Goal: Transaction & Acquisition: Purchase product/service

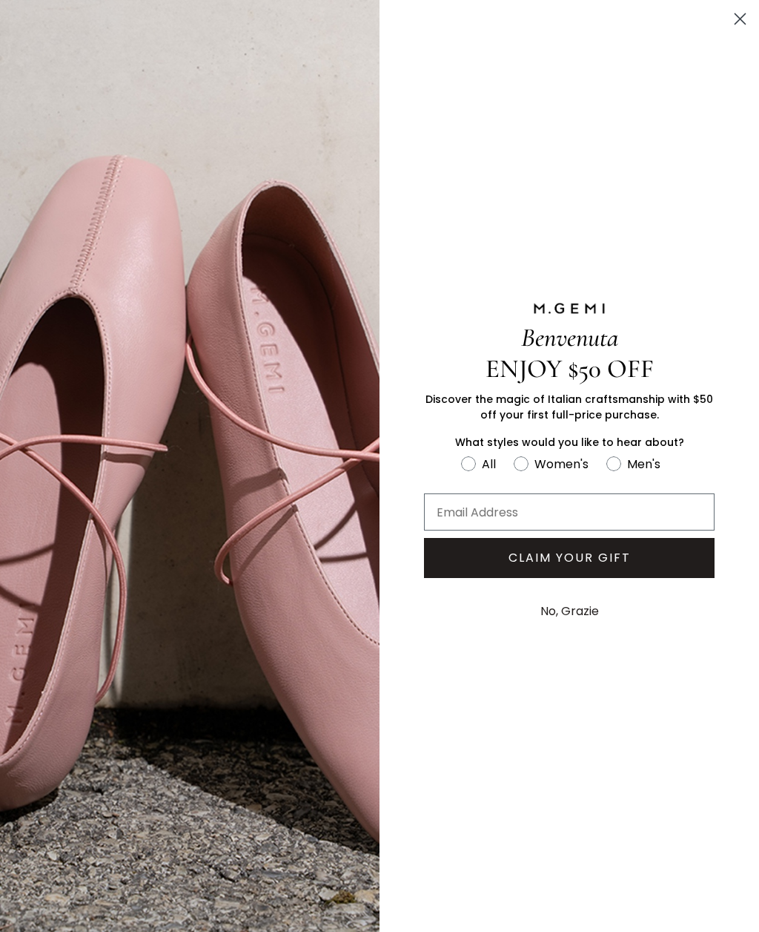
click at [570, 613] on button "No, Grazie" at bounding box center [569, 611] width 73 height 37
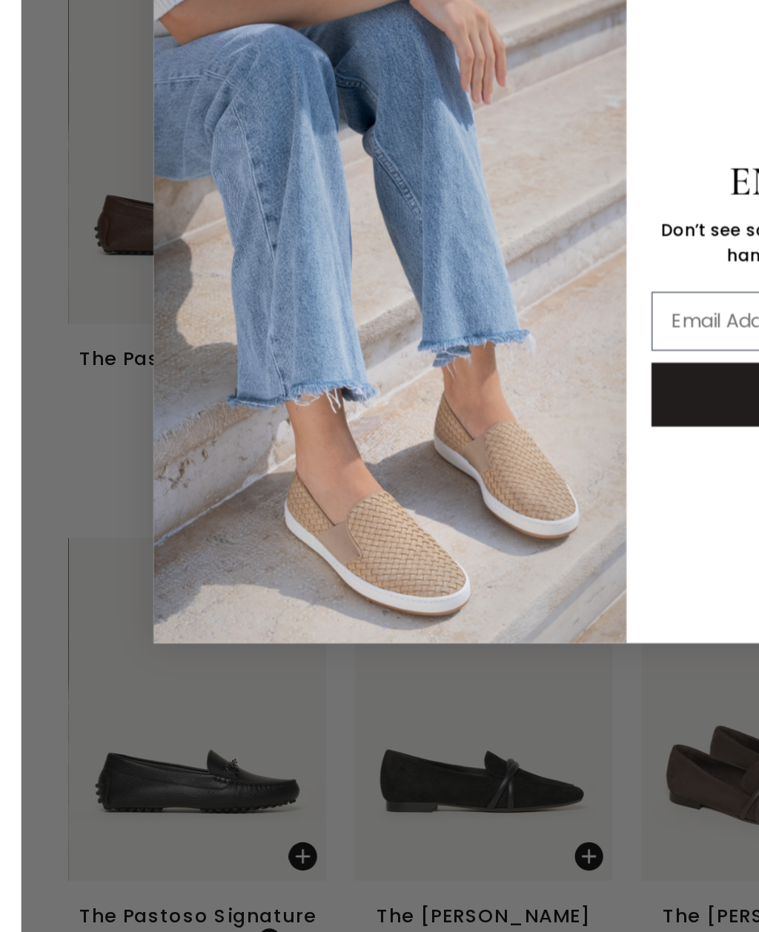
scroll to position [12416, 0]
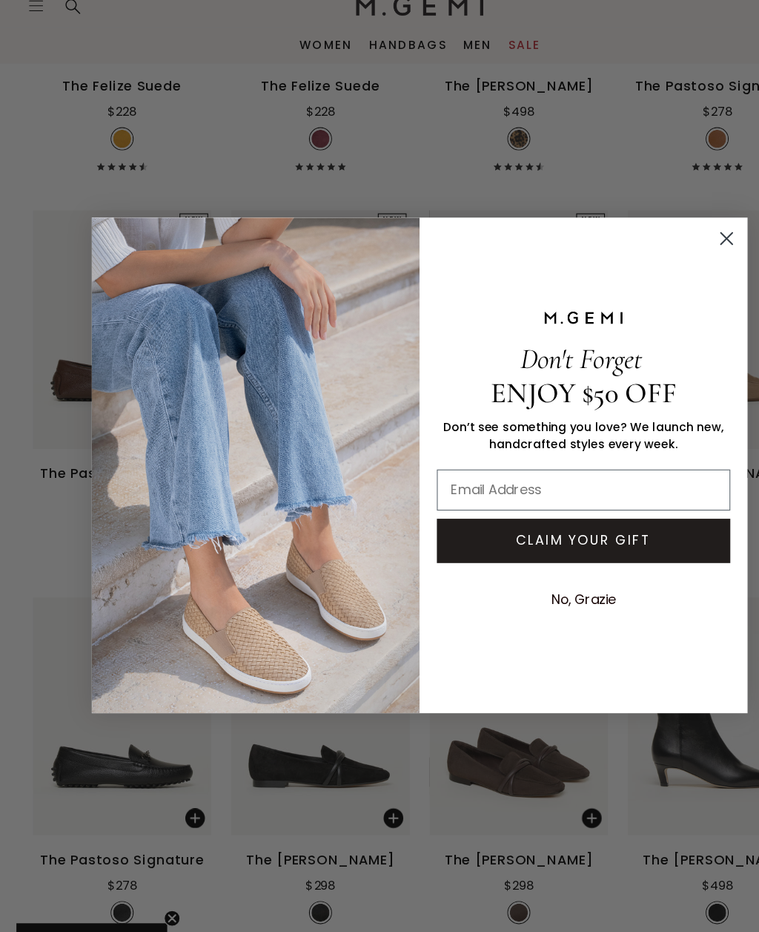
click at [655, 255] on icon "Close dialog" at bounding box center [658, 260] width 10 height 10
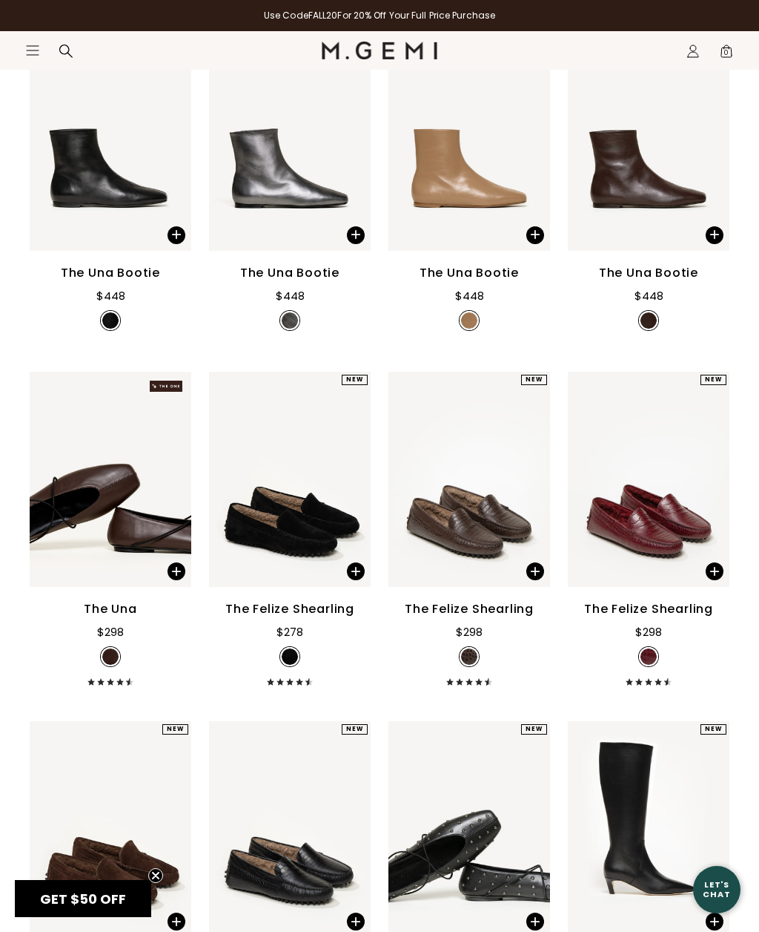
scroll to position [13685, 0]
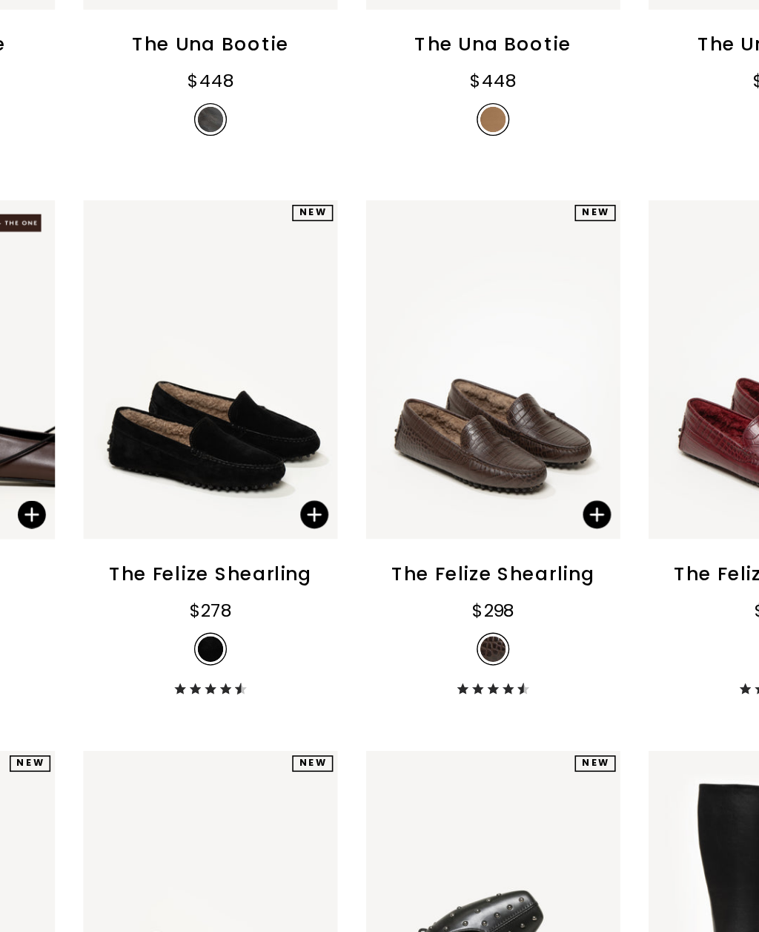
click at [225, 581] on div "The Felize Shearling" at bounding box center [289, 590] width 129 height 18
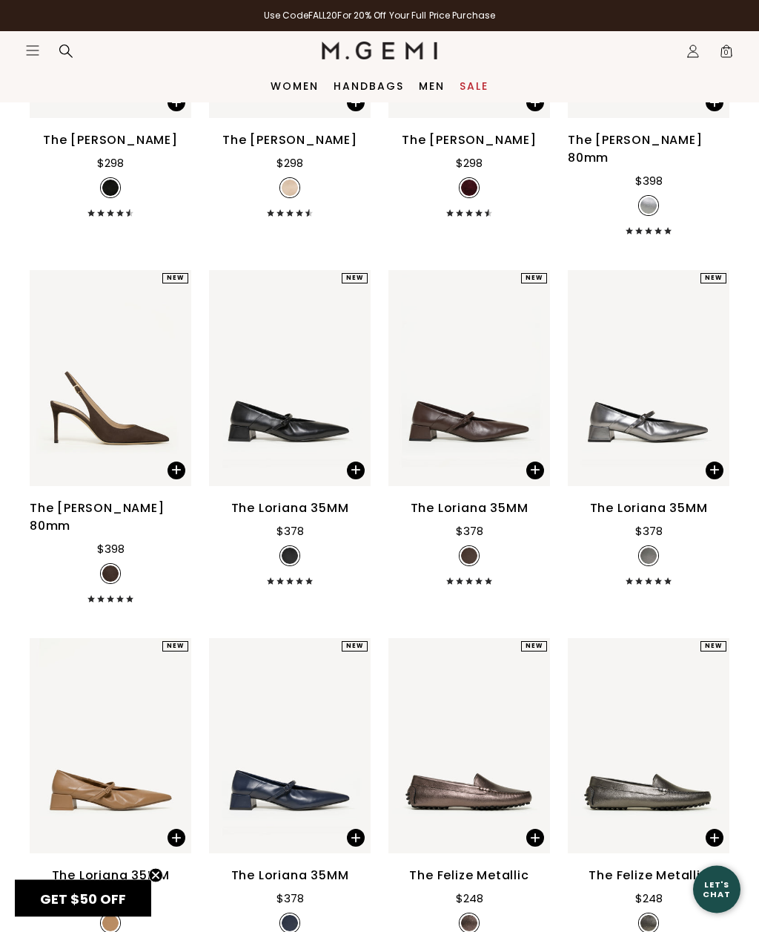
scroll to position [10264, 0]
click at [478, 86] on link "Sale" at bounding box center [474, 86] width 29 height 12
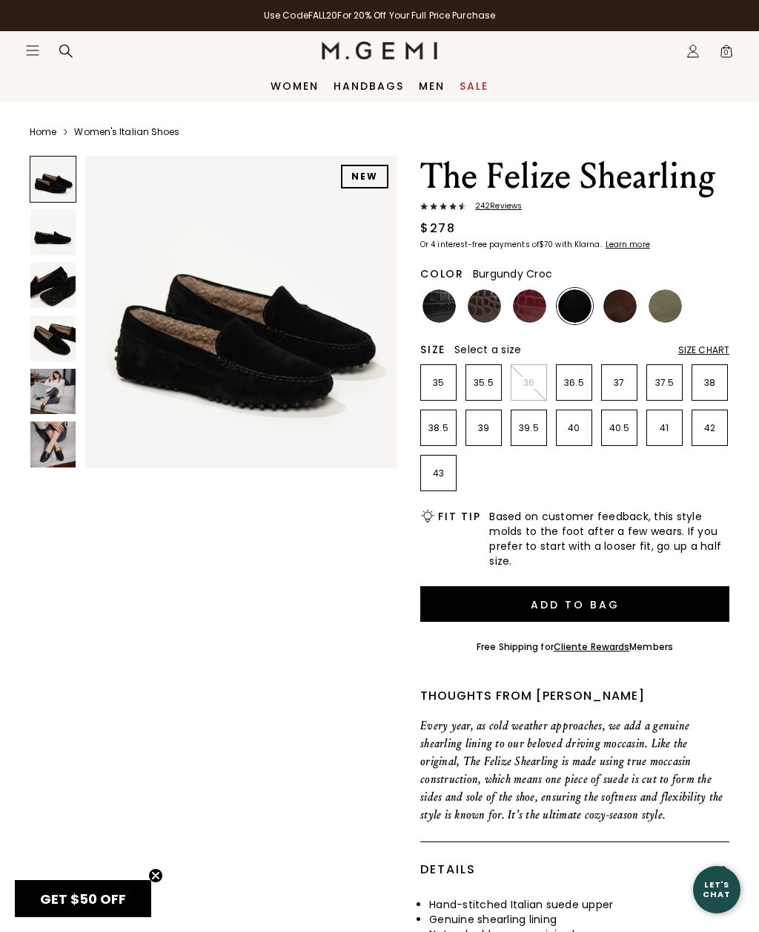
click at [523, 312] on img at bounding box center [529, 305] width 33 height 33
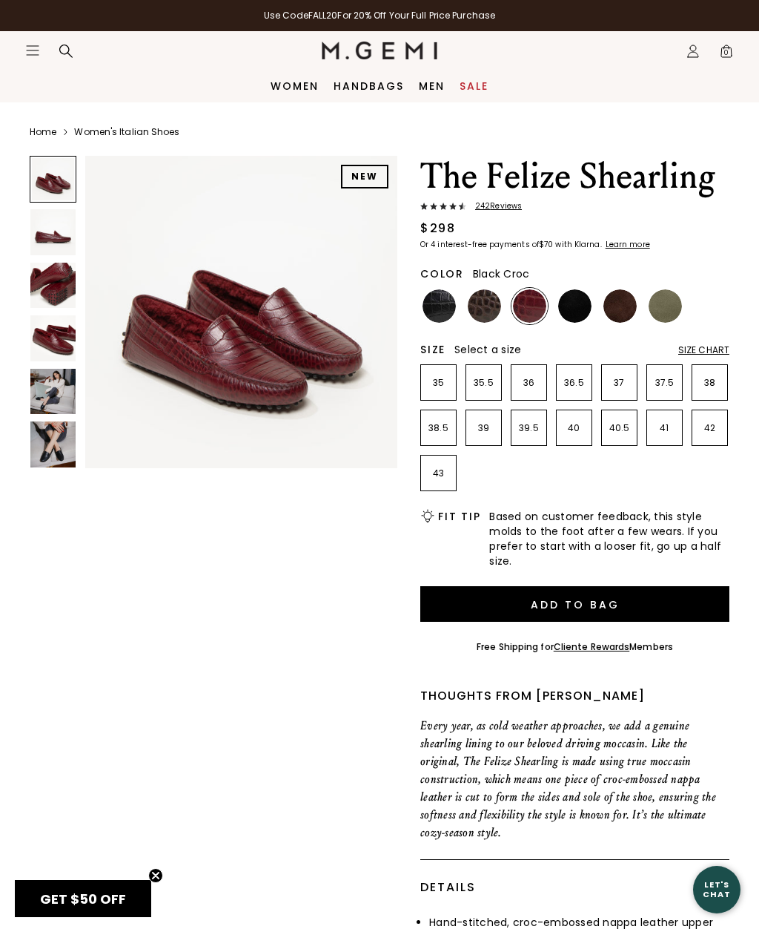
click at [437, 312] on img at bounding box center [439, 305] width 33 height 33
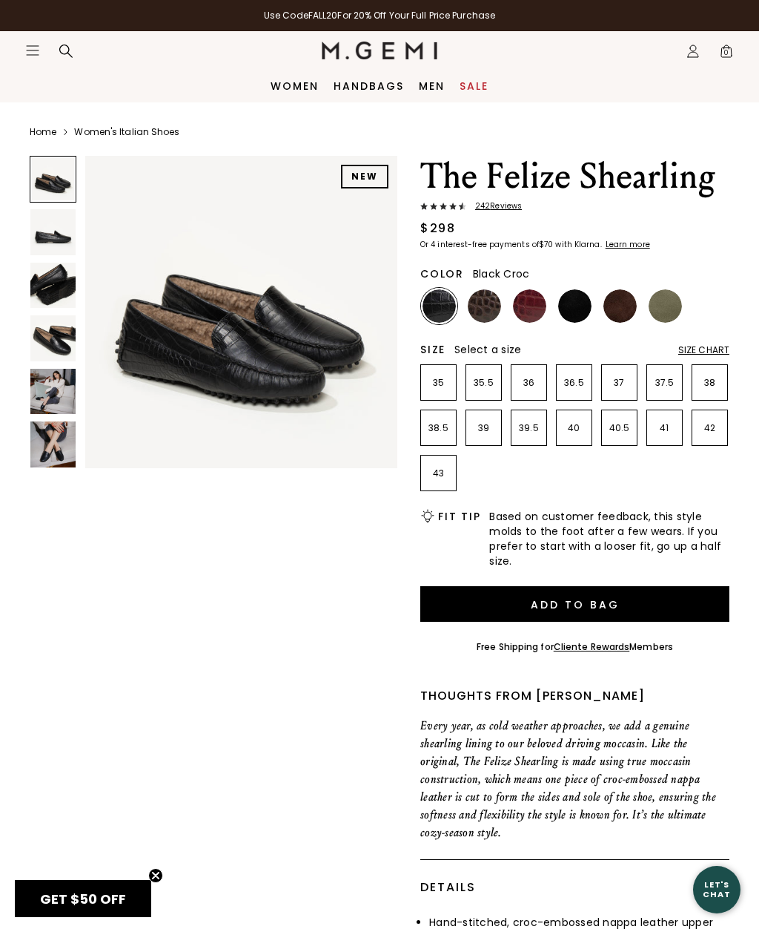
click at [623, 308] on img at bounding box center [620, 305] width 33 height 33
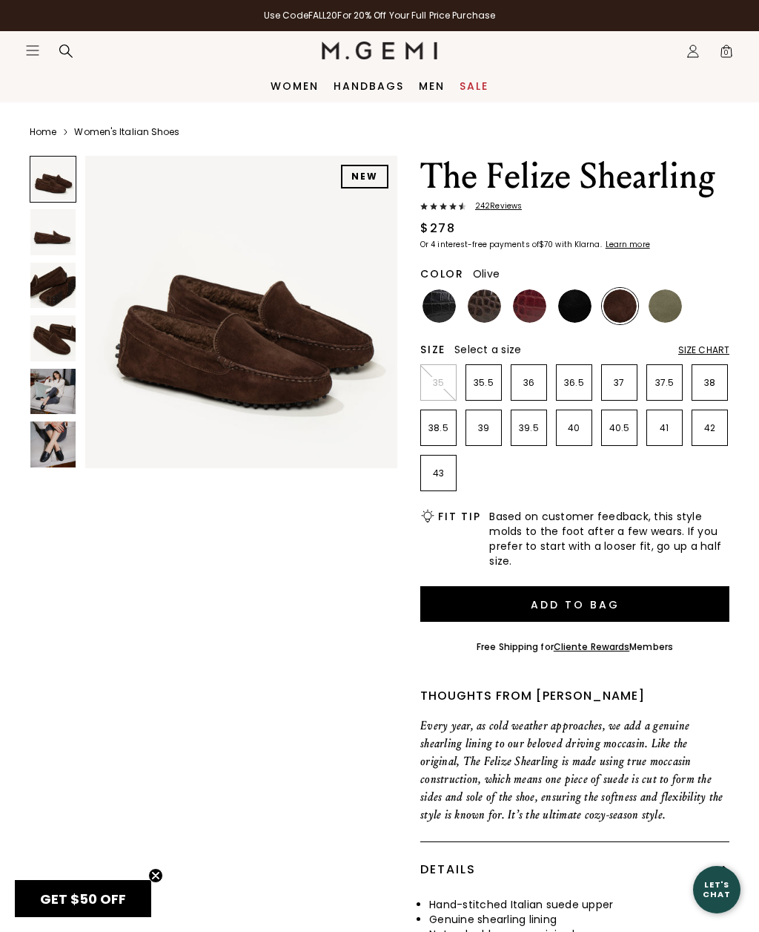
click at [670, 312] on img at bounding box center [665, 305] width 33 height 33
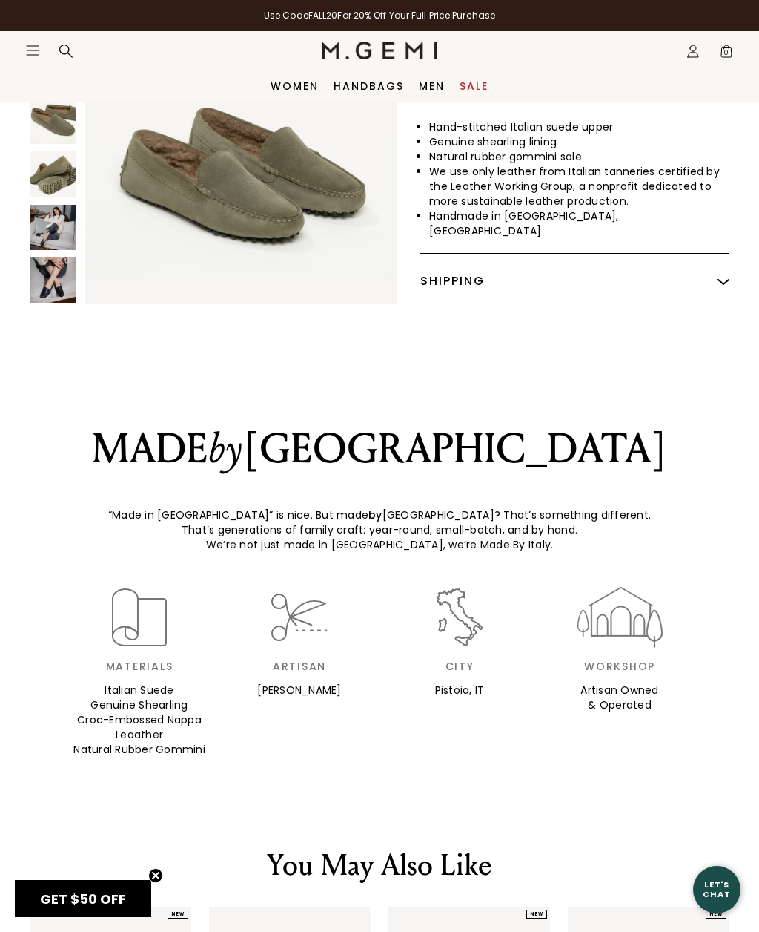
scroll to position [776, 0]
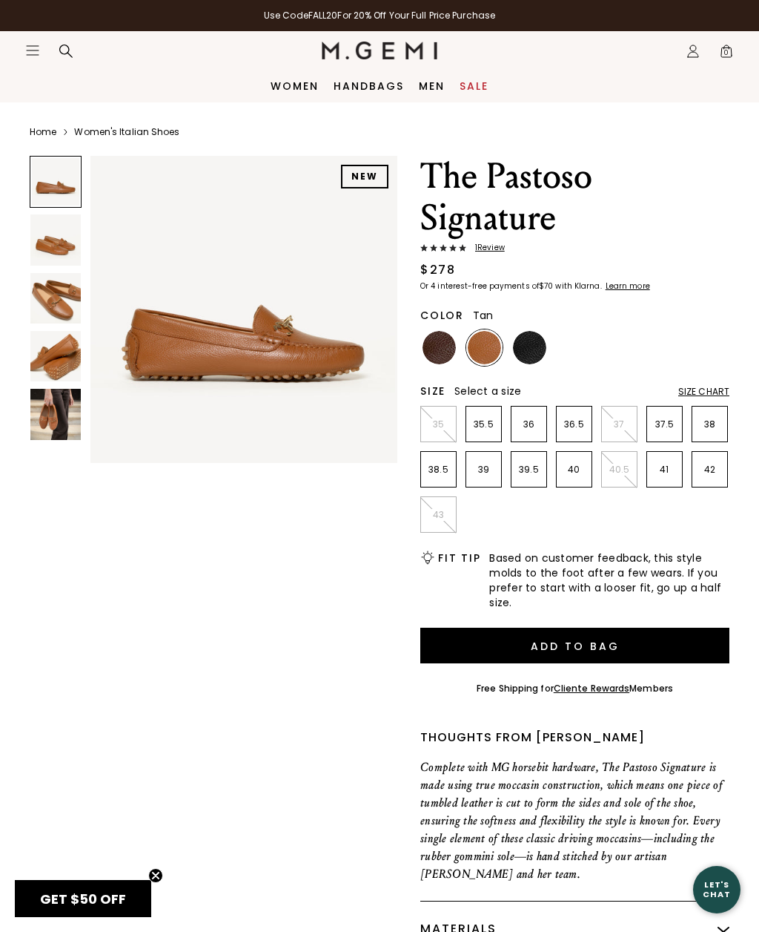
click at [318, 352] on img at bounding box center [243, 309] width 307 height 307
click at [53, 303] on img at bounding box center [55, 298] width 50 height 50
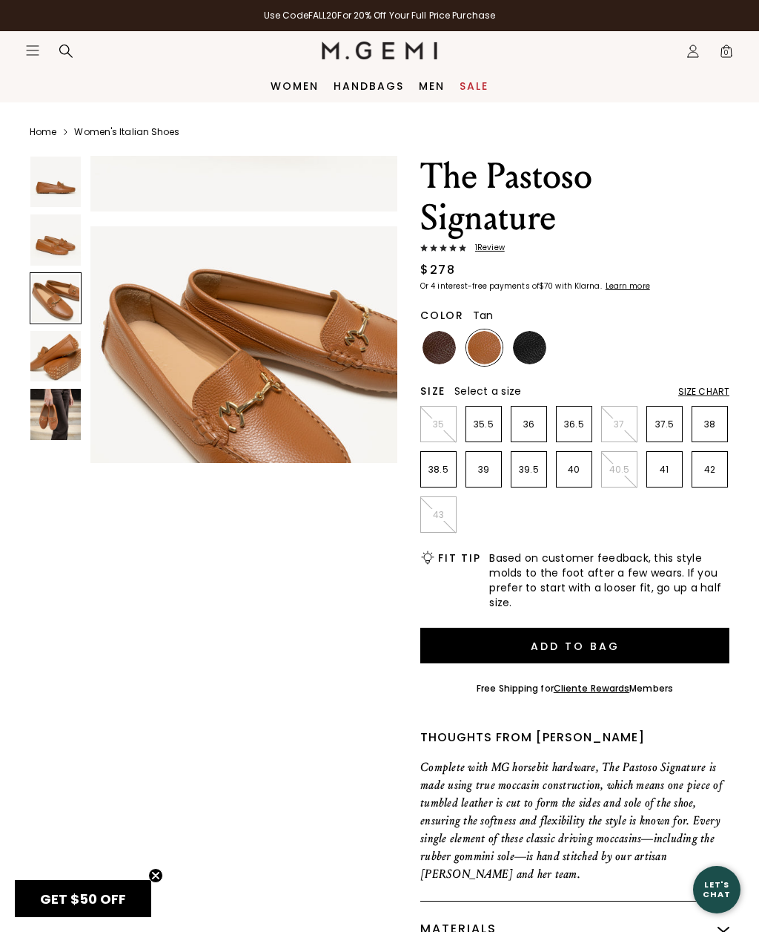
scroll to position [643, 0]
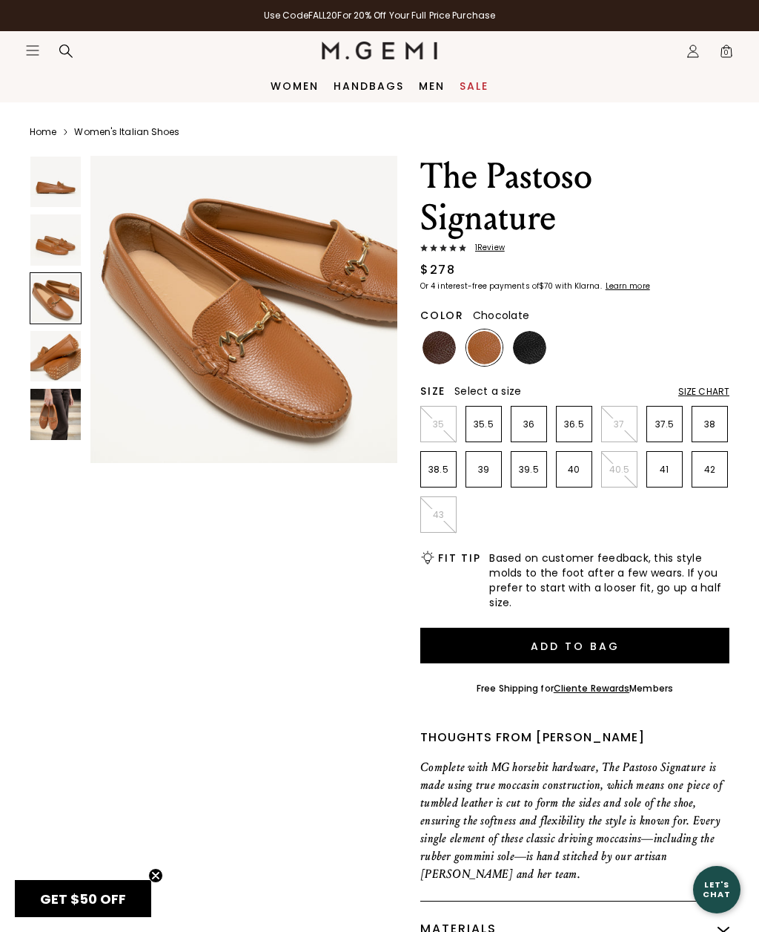
click at [439, 357] on img at bounding box center [439, 347] width 33 height 33
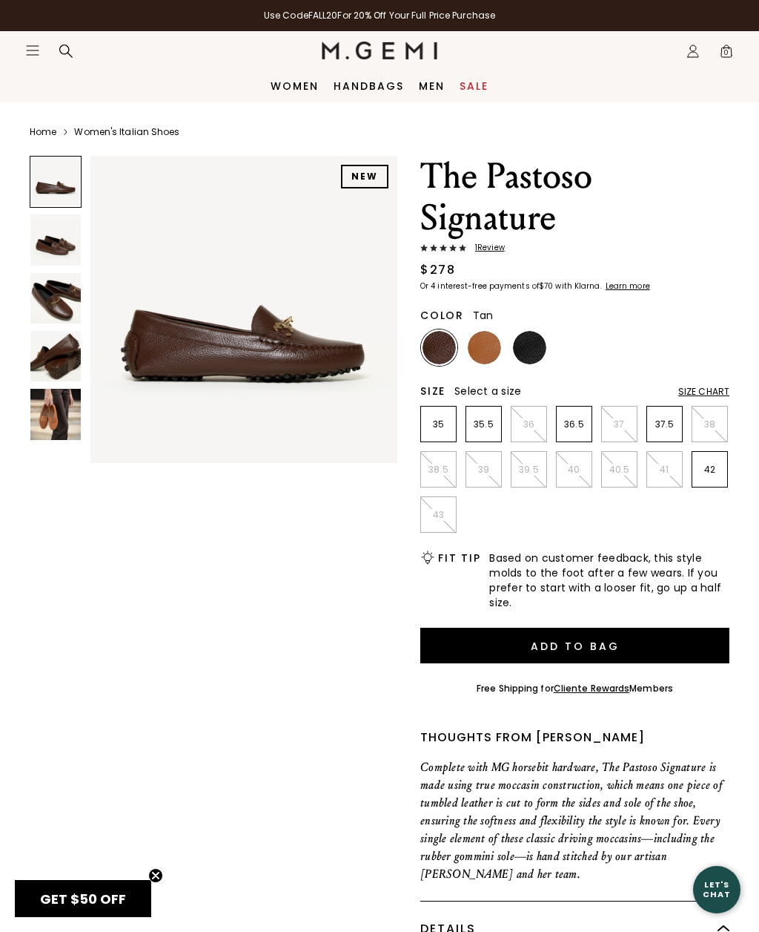
click at [487, 346] on img at bounding box center [484, 347] width 33 height 33
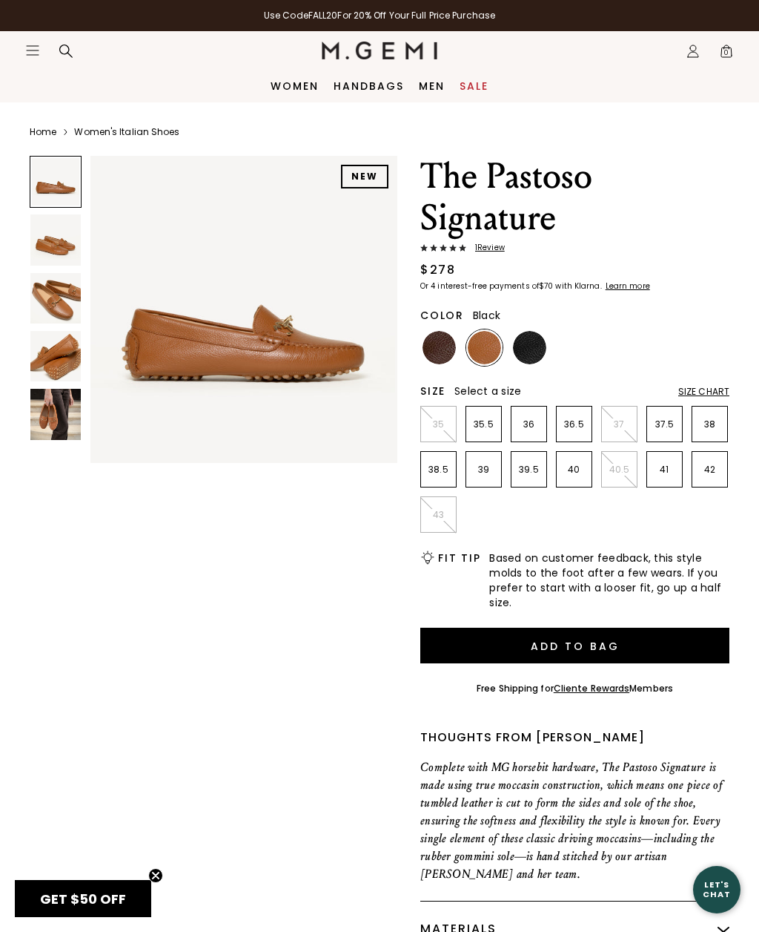
click at [530, 348] on img at bounding box center [529, 347] width 33 height 33
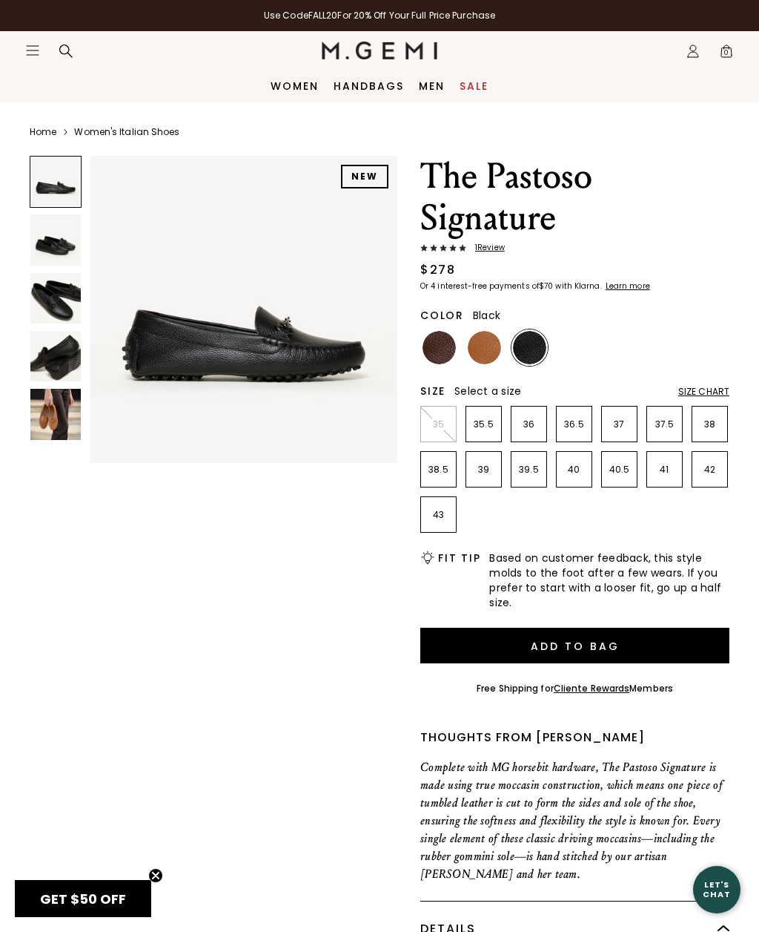
click at [432, 352] on img at bounding box center [439, 347] width 33 height 33
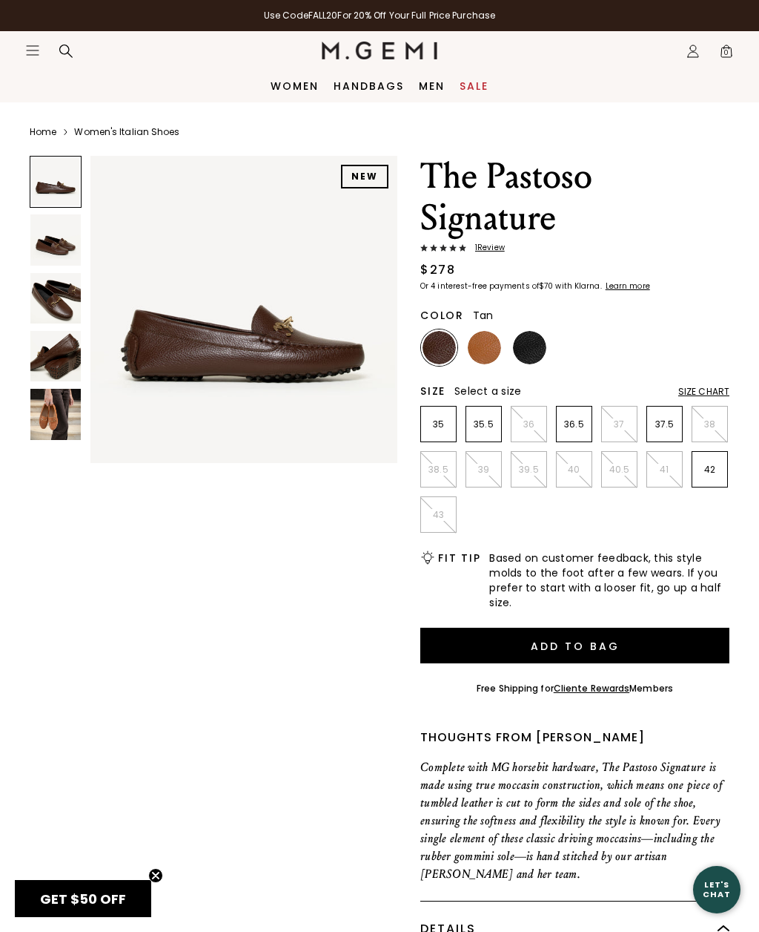
click at [484, 349] on img at bounding box center [484, 347] width 33 height 33
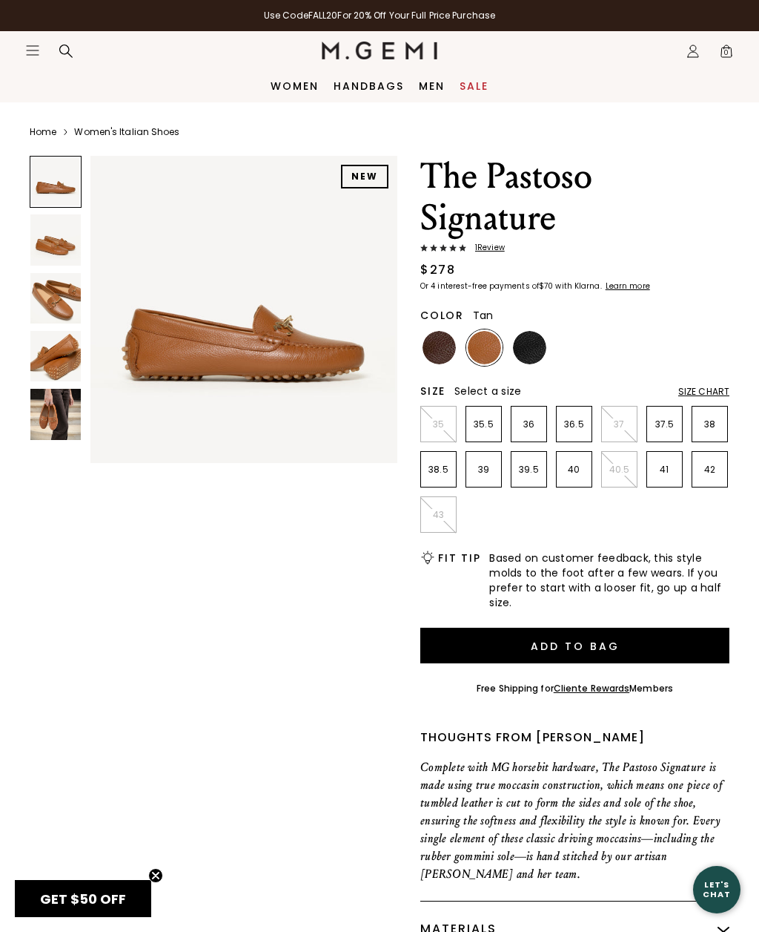
click at [531, 349] on img at bounding box center [529, 347] width 33 height 33
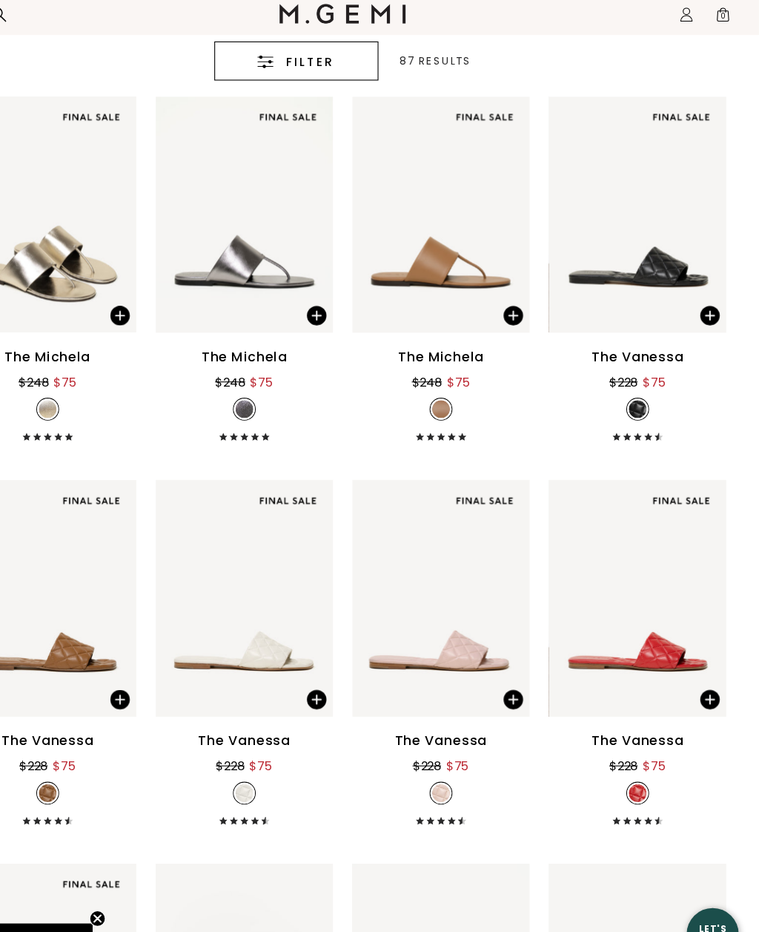
scroll to position [401, 0]
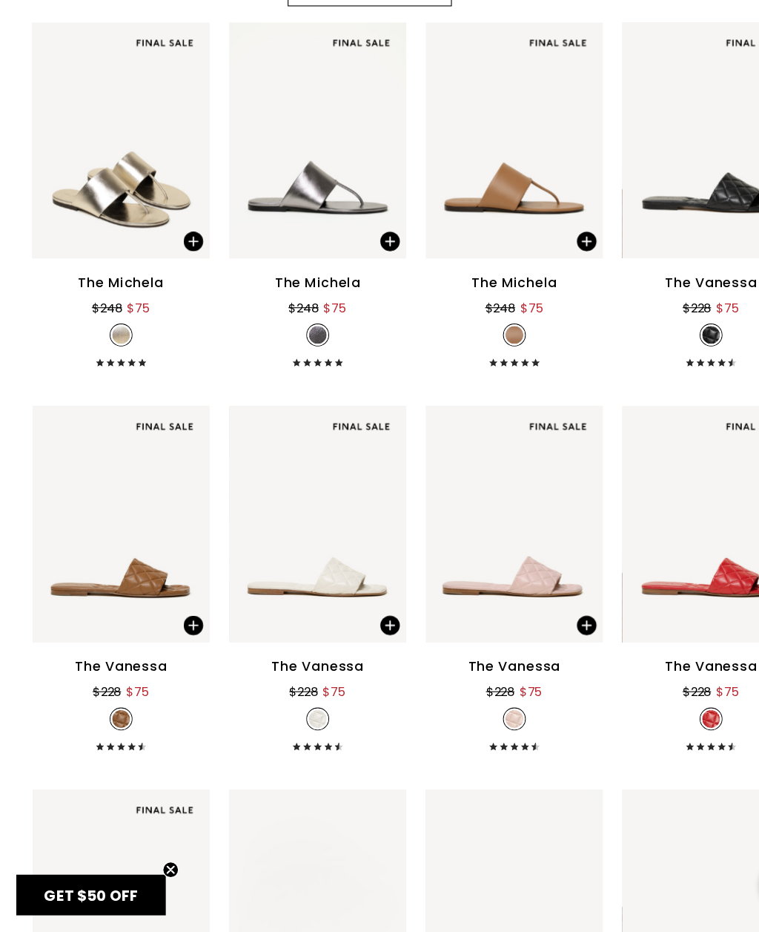
click at [119, 682] on div "The Vanessa" at bounding box center [110, 691] width 85 height 18
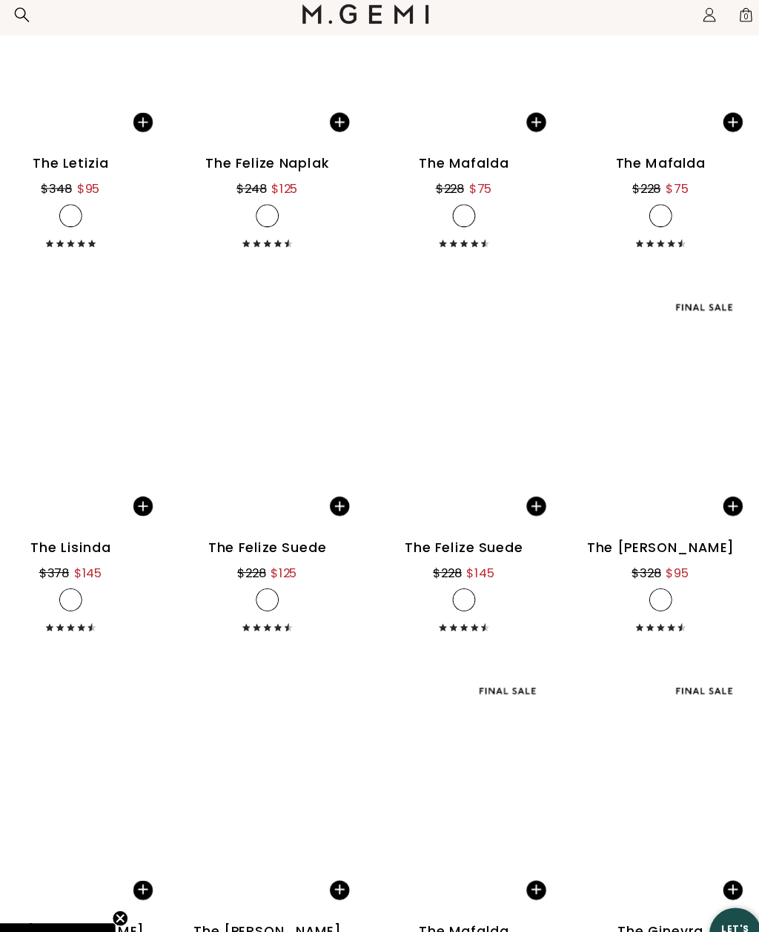
scroll to position [4753, 0]
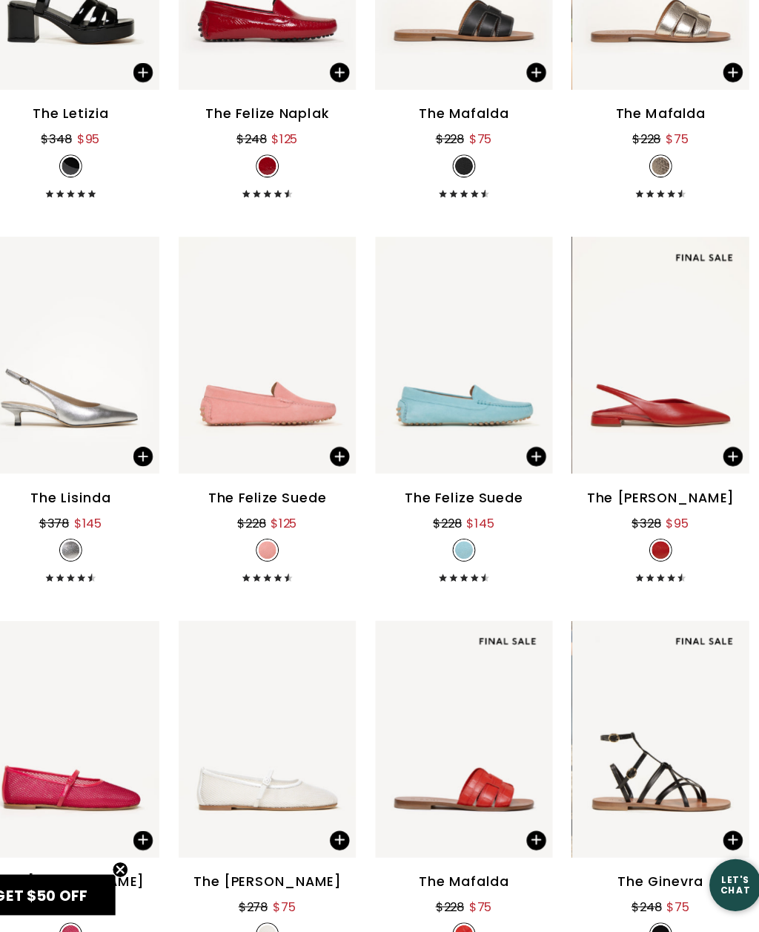
click at [446, 527] on div "The Felize Suede" at bounding box center [469, 536] width 108 height 18
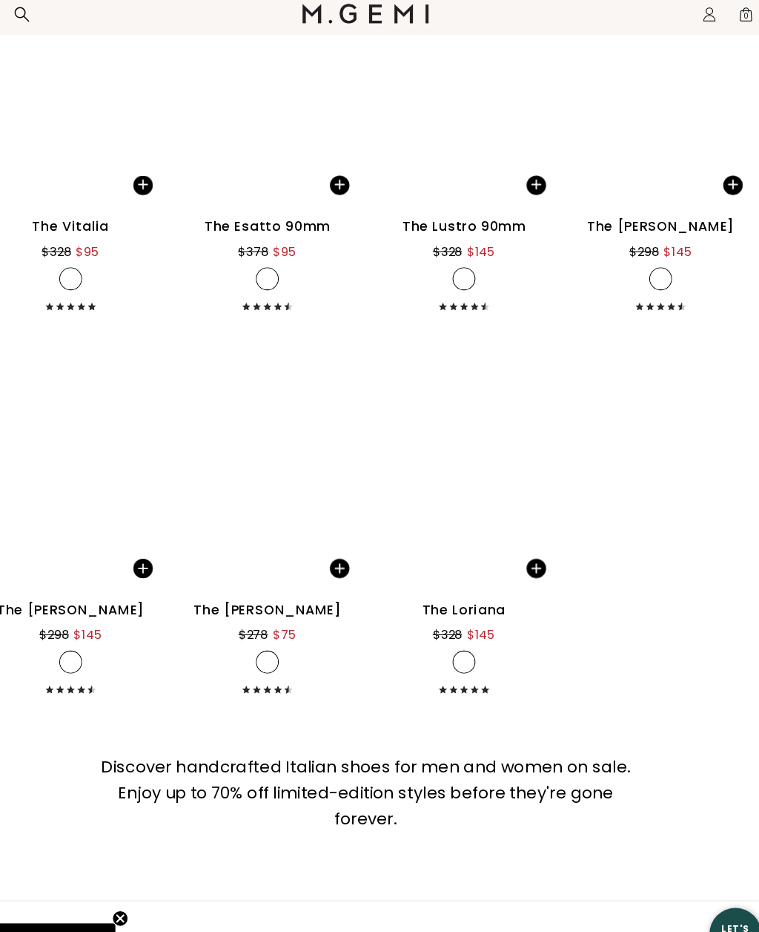
scroll to position [7512, 0]
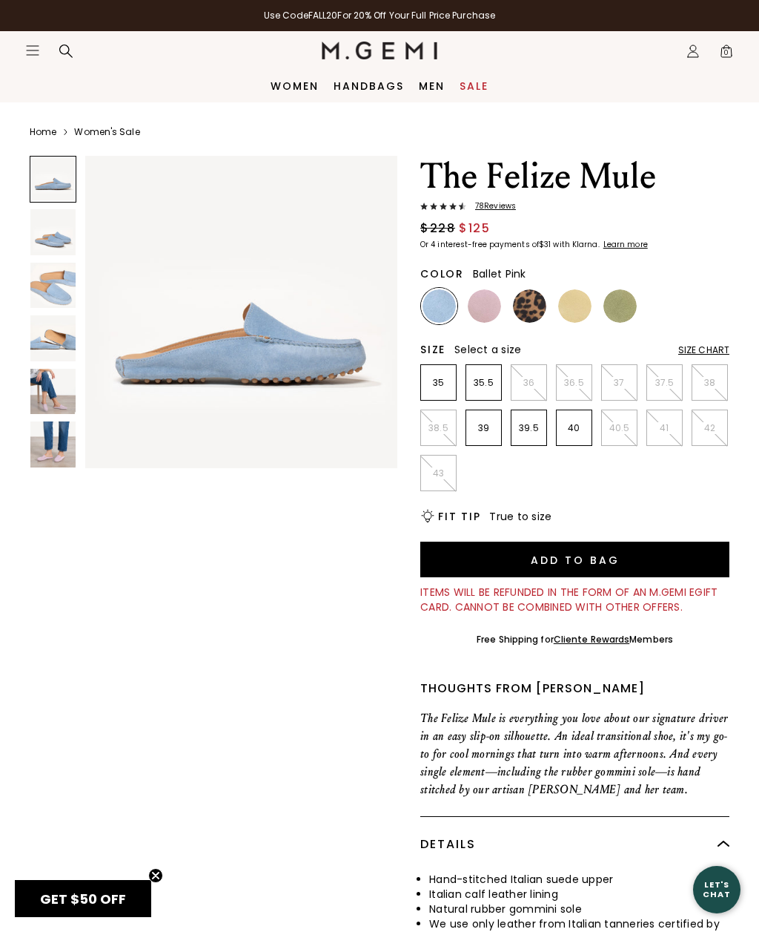
click at [486, 300] on img at bounding box center [484, 305] width 33 height 33
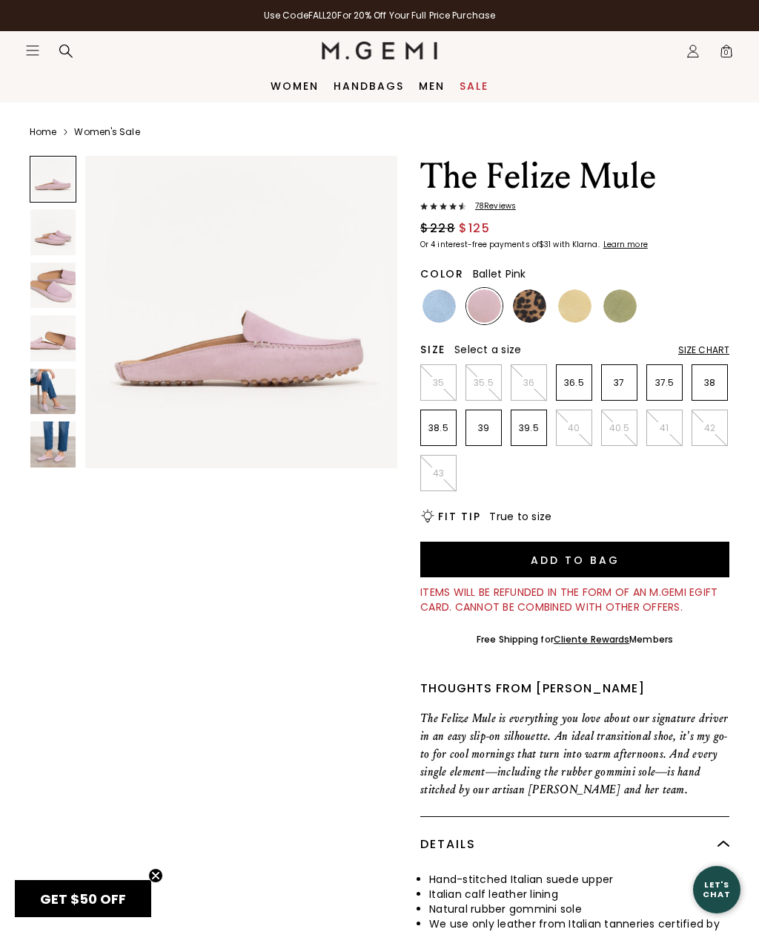
click at [566, 303] on img at bounding box center [574, 305] width 33 height 33
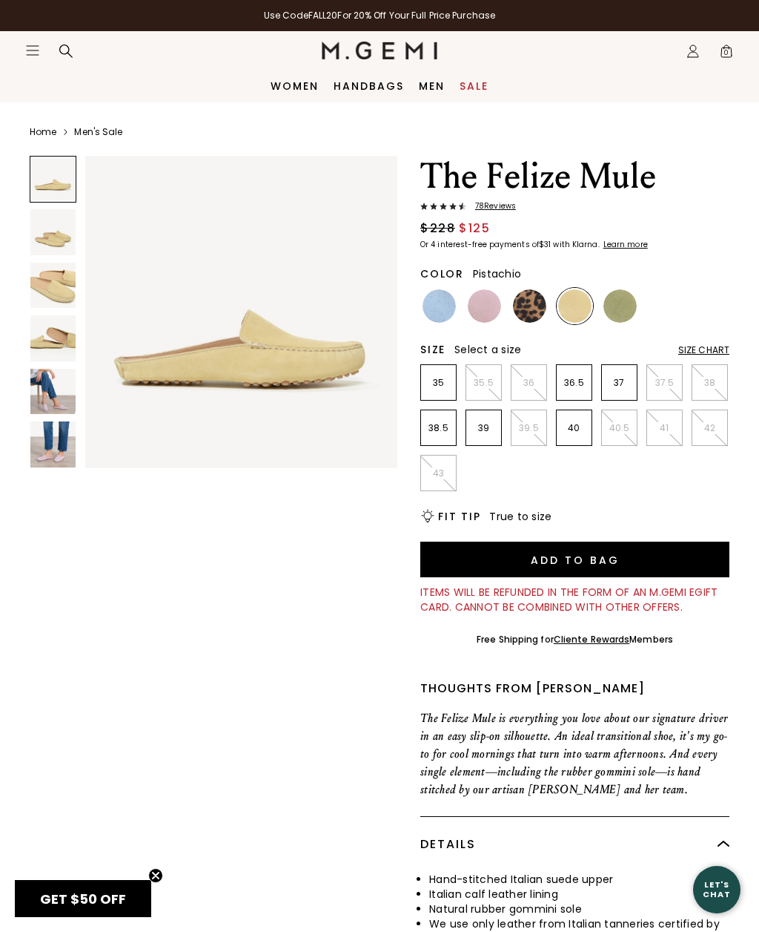
click at [624, 305] on img at bounding box center [620, 305] width 33 height 33
